Goal: Task Accomplishment & Management: Use online tool/utility

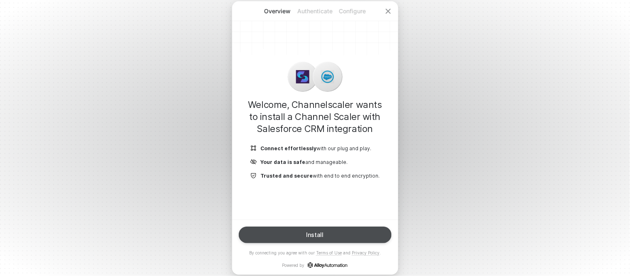
click at [333, 232] on button "Install" at bounding box center [315, 235] width 153 height 17
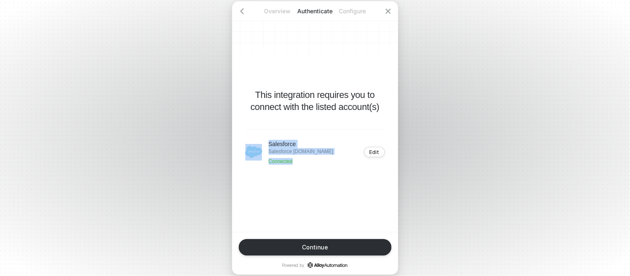
drag, startPoint x: 263, startPoint y: 144, endPoint x: 327, endPoint y: 159, distance: 66.2
click at [327, 159] on div "Salesforce Salesforce automationqa-dev-ed.my.salesforce.com Connected" at bounding box center [289, 152] width 88 height 25
drag, startPoint x: 327, startPoint y: 159, endPoint x: 329, endPoint y: 179, distance: 20.4
click at [327, 160] on div "Salesforce Salesforce automationqa-dev-ed.my.salesforce.com Connected" at bounding box center [301, 152] width 65 height 25
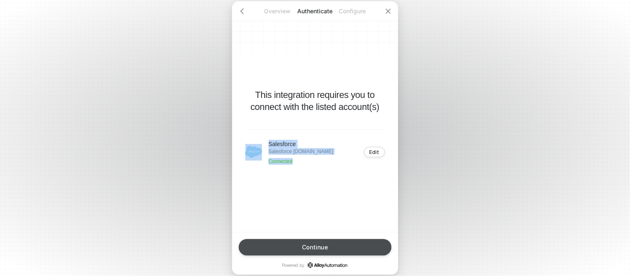
click at [313, 244] on div "Continue" at bounding box center [315, 247] width 26 height 7
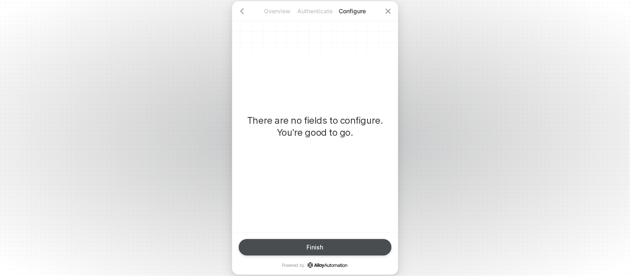
click at [312, 244] on div "Finish" at bounding box center [315, 247] width 17 height 7
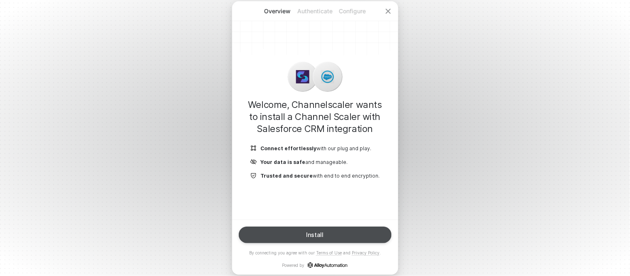
click at [292, 227] on button "Install" at bounding box center [315, 235] width 153 height 17
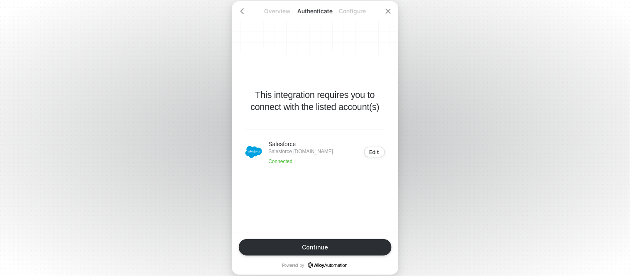
click at [296, 148] on p "Salesforce [DOMAIN_NAME]" at bounding box center [301, 151] width 65 height 7
click at [375, 150] on div "Edit" at bounding box center [375, 152] width 10 height 6
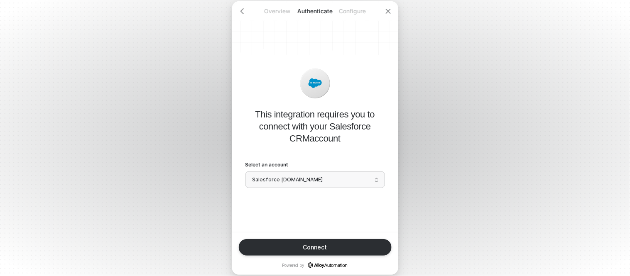
click at [303, 179] on span "Salesforce [DOMAIN_NAME]" at bounding box center [315, 180] width 125 height 12
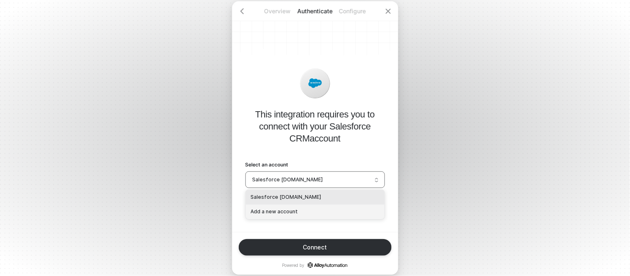
click at [292, 208] on div "Add a new account" at bounding box center [315, 212] width 129 height 8
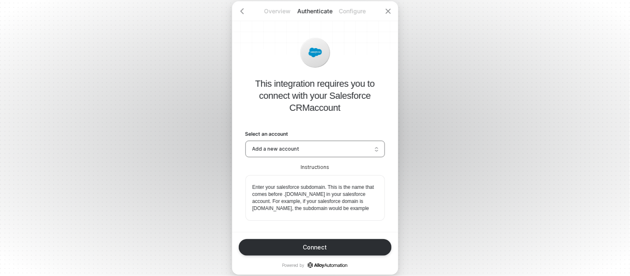
click at [296, 153] on span "Add a new account" at bounding box center [315, 149] width 125 height 12
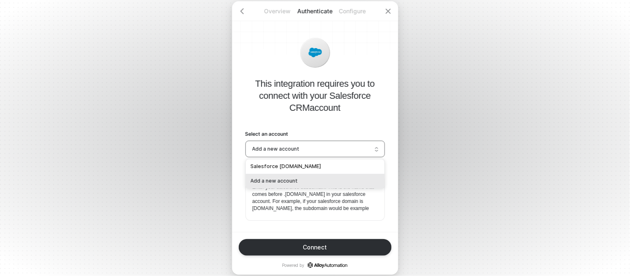
click at [279, 180] on div "Add a new account" at bounding box center [315, 181] width 129 height 8
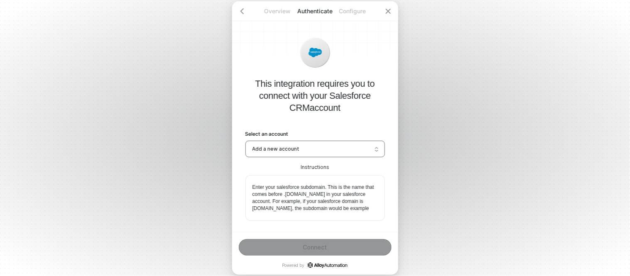
scroll to position [83, 0]
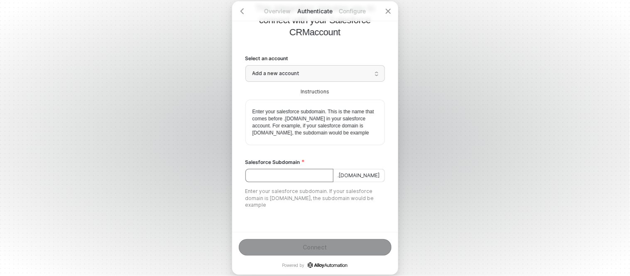
click at [272, 176] on input "Salesforce Subdomain" at bounding box center [289, 175] width 88 height 13
paste input "automationqa-dev-ed"
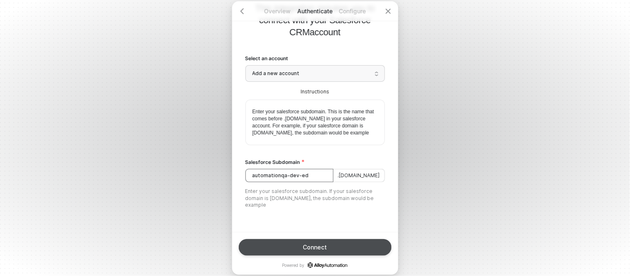
type input "automationqa-dev-ed"
click at [290, 241] on button "Connect" at bounding box center [315, 247] width 153 height 17
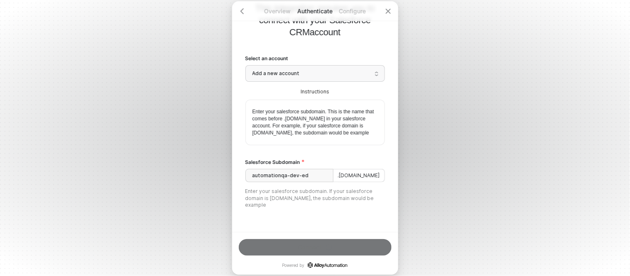
click at [304, 67] on span "Add a new account" at bounding box center [315, 73] width 125 height 12
click at [309, 67] on span "Add a new account" at bounding box center [315, 73] width 125 height 12
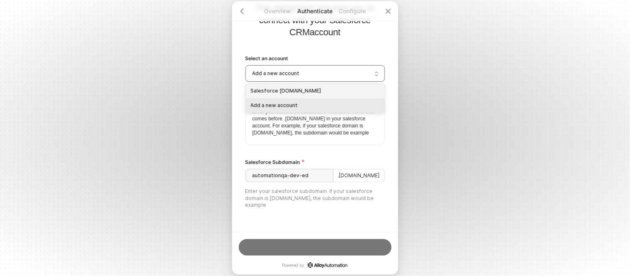
click at [285, 84] on div "Salesforce [DOMAIN_NAME]" at bounding box center [315, 91] width 139 height 15
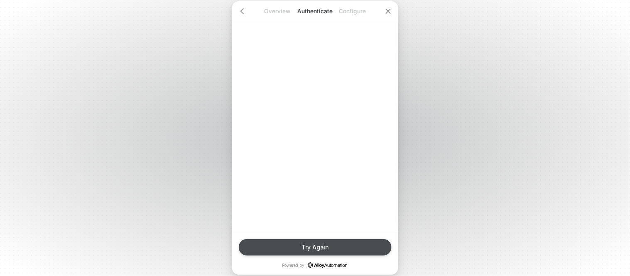
click at [322, 246] on div "Try Again" at bounding box center [315, 247] width 27 height 7
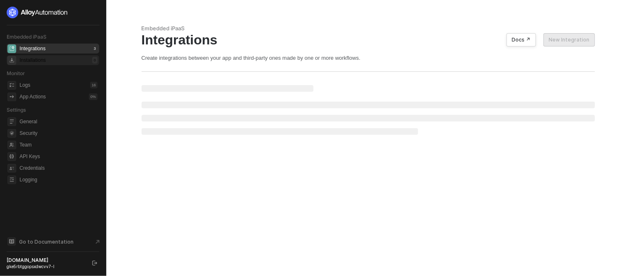
click at [27, 60] on div "Installations" at bounding box center [33, 60] width 26 height 7
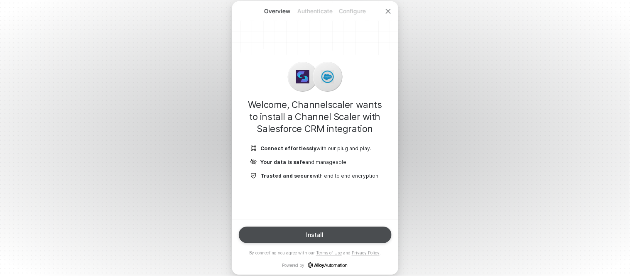
click at [314, 236] on div "Install" at bounding box center [315, 235] width 17 height 7
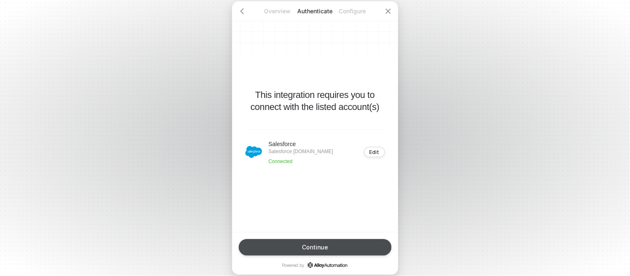
click at [329, 244] on button "Continue" at bounding box center [315, 247] width 153 height 17
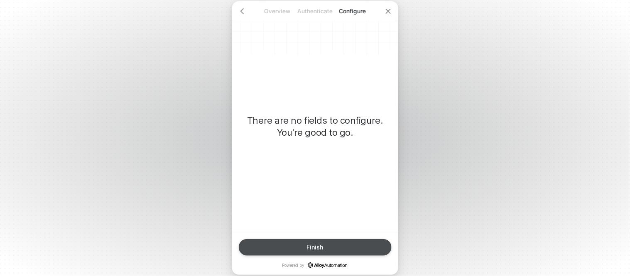
click at [329, 245] on button "Finish" at bounding box center [315, 247] width 153 height 17
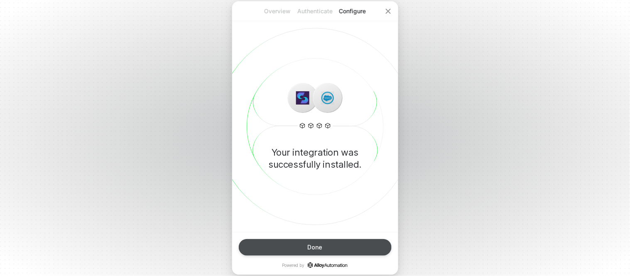
click at [320, 245] on div "Done" at bounding box center [315, 247] width 15 height 7
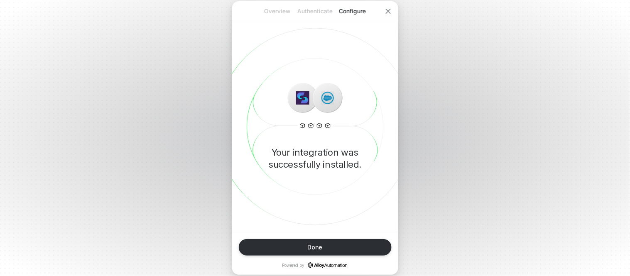
click at [59, 76] on div "Overview Authenticate Configure Your integration was successfully installed. Do…" at bounding box center [315, 138] width 630 height 276
